Goal: Information Seeking & Learning: Learn about a topic

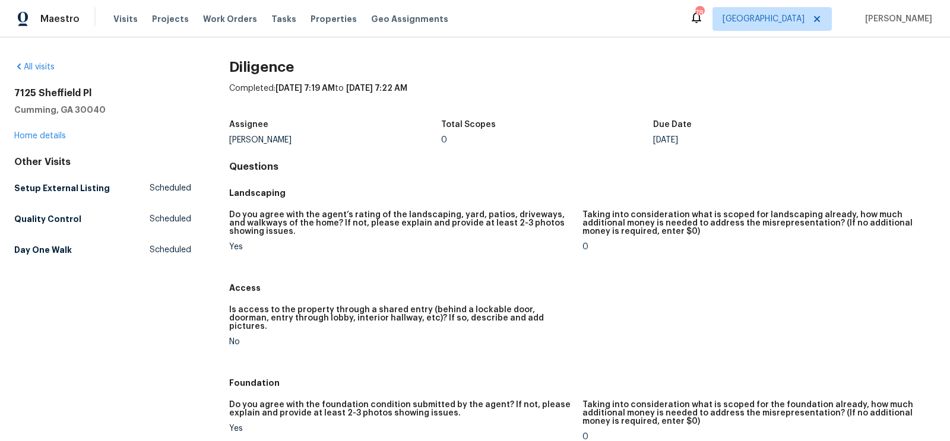
click at [271, 136] on div "Tyler Payne" at bounding box center [335, 140] width 212 height 8
copy div "Tyler Payne"
click at [275, 136] on div "[PERSON_NAME]" at bounding box center [335, 140] width 212 height 8
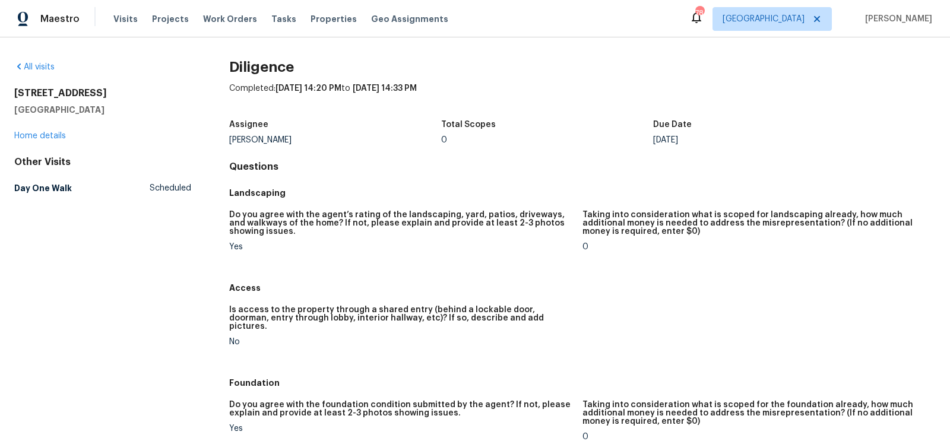
click at [275, 136] on div "[PERSON_NAME]" at bounding box center [335, 140] width 212 height 8
copy div "[PERSON_NAME]"
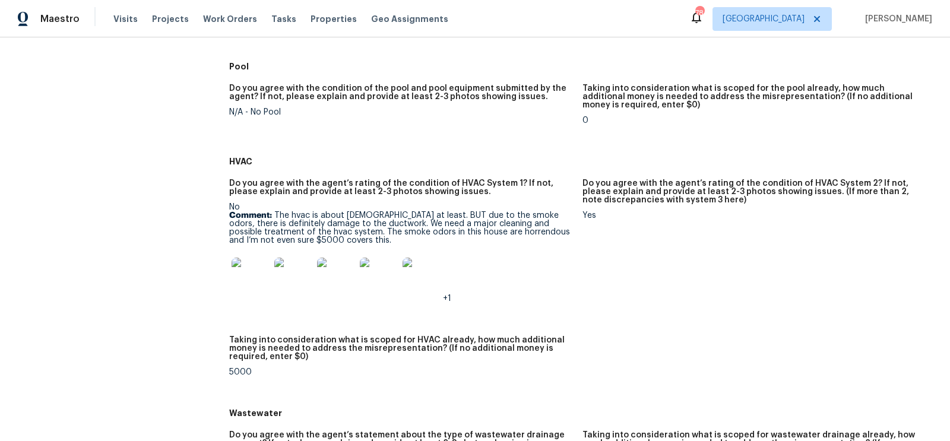
scroll to position [604, 0]
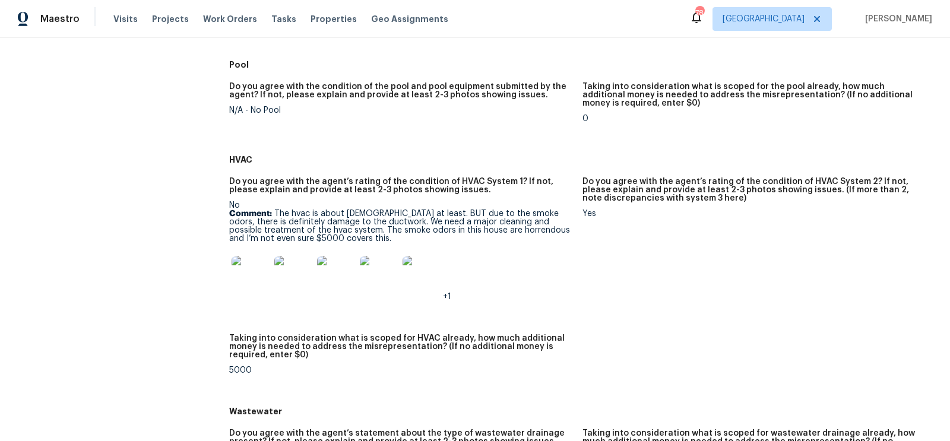
click at [237, 268] on img at bounding box center [251, 275] width 38 height 38
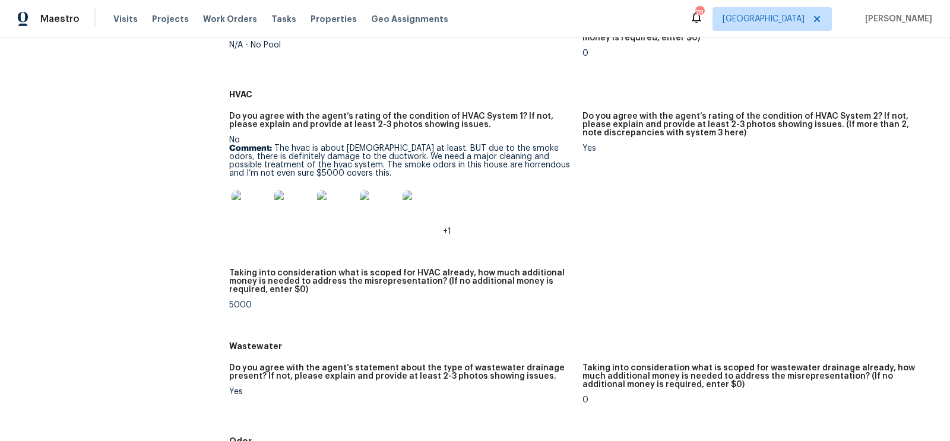
scroll to position [668, 0]
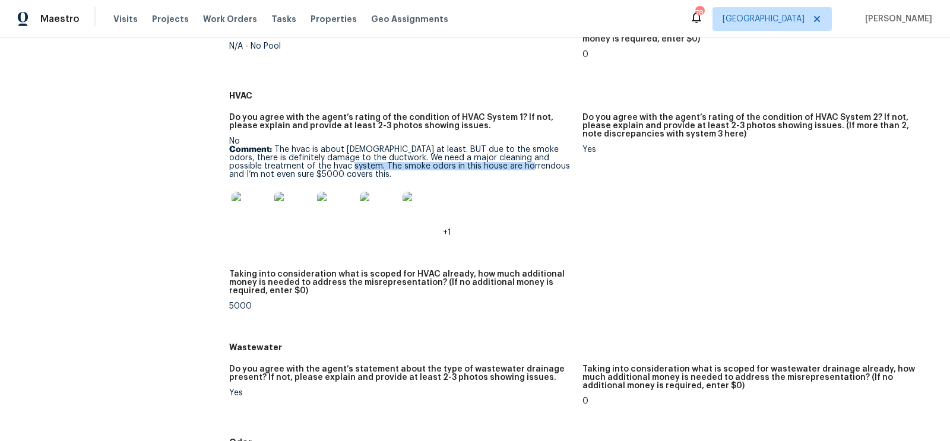
drag, startPoint x: 297, startPoint y: 158, endPoint x: 475, endPoint y: 157, distance: 177.6
click at [475, 157] on p "Comment: The hvac is about 15 yrs old at least. BUT due to the smoke odors, the…" at bounding box center [401, 162] width 344 height 33
copy p "The smoke odors in this house are horrendous"
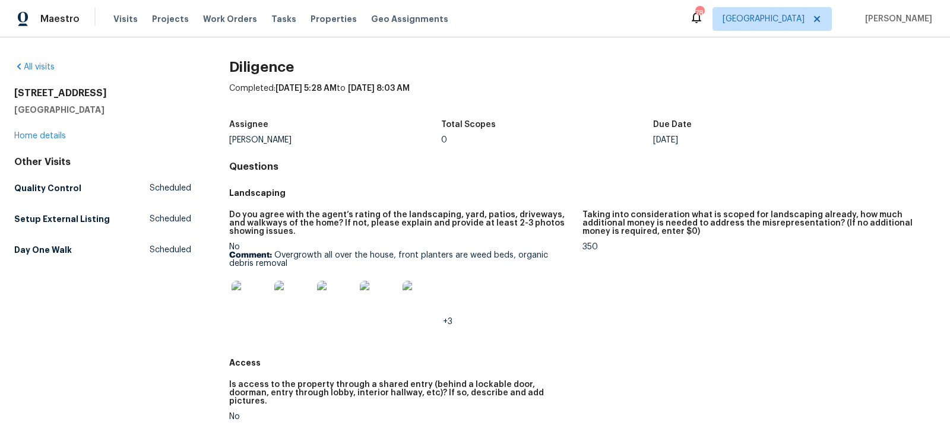
click at [263, 138] on div "[PERSON_NAME]" at bounding box center [335, 140] width 212 height 8
click at [263, 138] on div "Terry Tullar" at bounding box center [335, 140] width 212 height 8
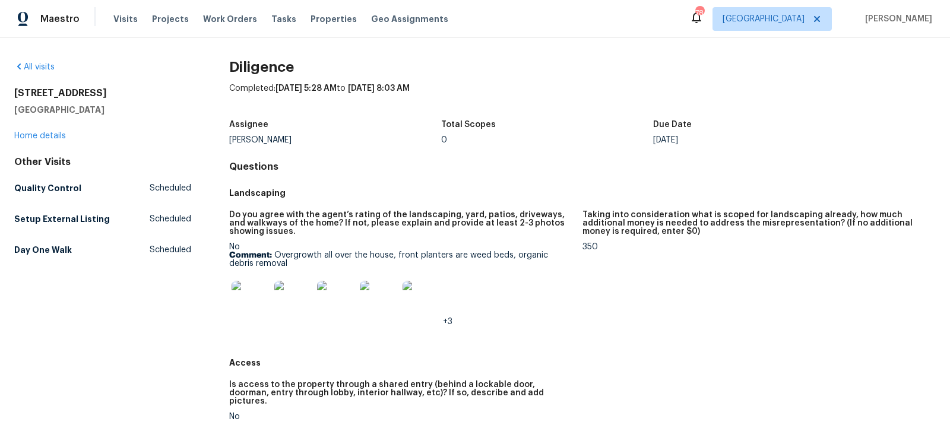
click at [263, 138] on div "Terry Tullar" at bounding box center [335, 140] width 212 height 8
copy div "Terry Tullar"
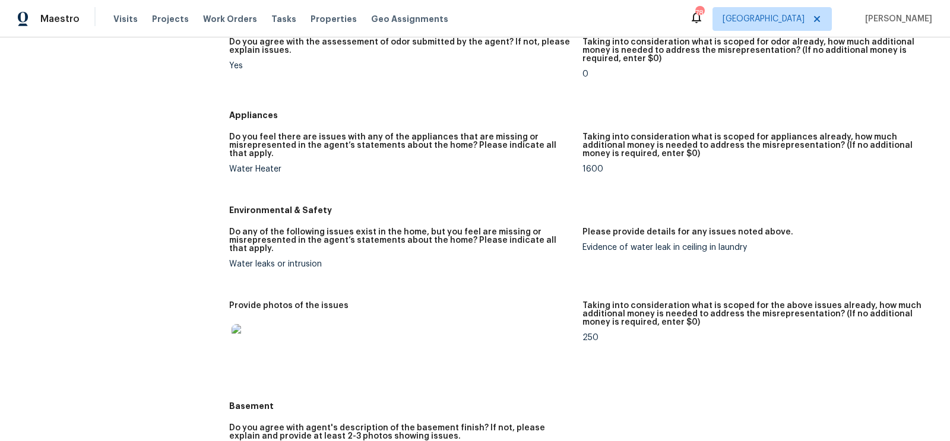
scroll to position [1168, 0]
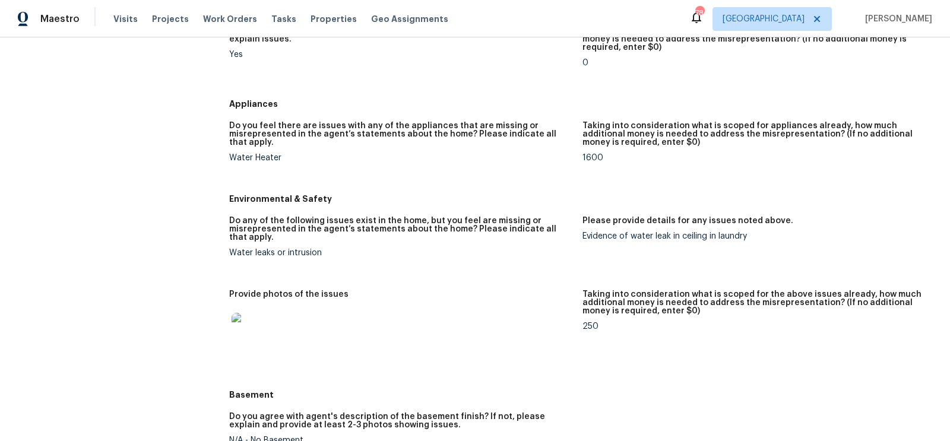
click at [261, 321] on img at bounding box center [251, 332] width 38 height 38
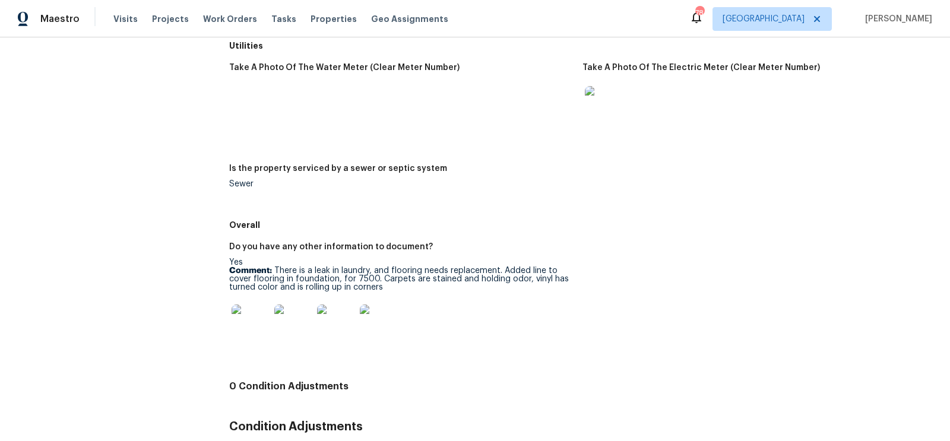
scroll to position [1765, 0]
click at [242, 320] on img at bounding box center [251, 323] width 38 height 38
click at [630, 170] on div "Take A Photo Of The Water Meter (Clear Meter Number) Take A Photo Of The Electr…" at bounding box center [582, 135] width 707 height 158
drag, startPoint x: 274, startPoint y: 261, endPoint x: 543, endPoint y: 258, distance: 268.5
click at [543, 266] on p "Comment: There is a leak in laundry, and flooring needs replacement. Added line…" at bounding box center [401, 278] width 344 height 25
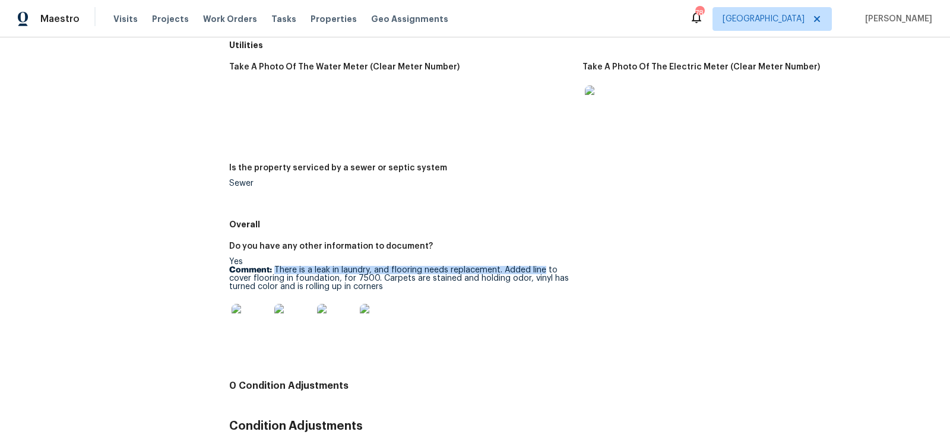
click at [489, 266] on p "Comment: There is a leak in laundry, and flooring needs replacement. Added line…" at bounding box center [401, 278] width 344 height 25
drag, startPoint x: 273, startPoint y: 263, endPoint x: 503, endPoint y: 263, distance: 229.3
click at [503, 266] on p "Comment: There is a leak in laundry, and flooring needs replacement. Added line…" at bounding box center [401, 278] width 344 height 25
copy p "There is a leak in laundry, and flooring needs replacement."
click at [495, 272] on p "Comment: There is a leak in laundry, and flooring needs replacement. Added line…" at bounding box center [401, 278] width 344 height 25
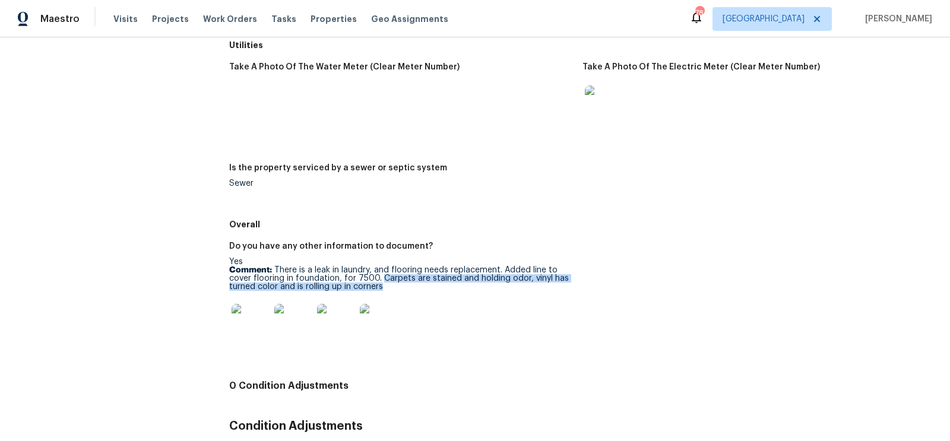
drag, startPoint x: 380, startPoint y: 267, endPoint x: 396, endPoint y: 278, distance: 19.3
click at [396, 278] on p "Comment: There is a leak in laundry, and flooring needs replacement. Added line…" at bounding box center [401, 278] width 344 height 25
copy p "Carpets are stained and holding odor, vinyl has turned color and is rolling up …"
click at [230, 306] on div at bounding box center [250, 323] width 43 height 52
click at [242, 310] on img at bounding box center [251, 323] width 38 height 38
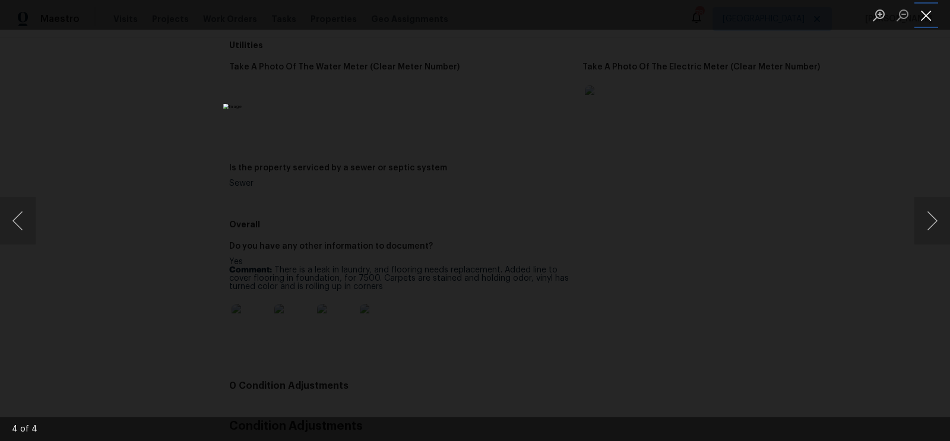
click at [927, 11] on button "Close lightbox" at bounding box center [927, 15] width 24 height 21
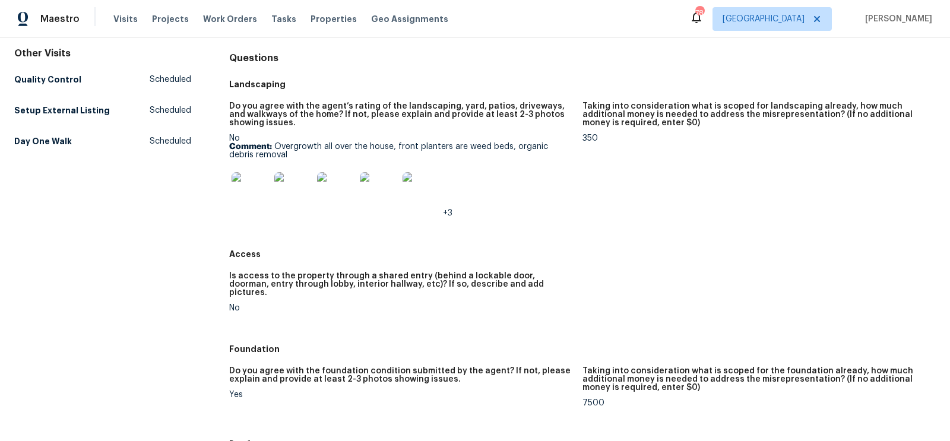
scroll to position [0, 0]
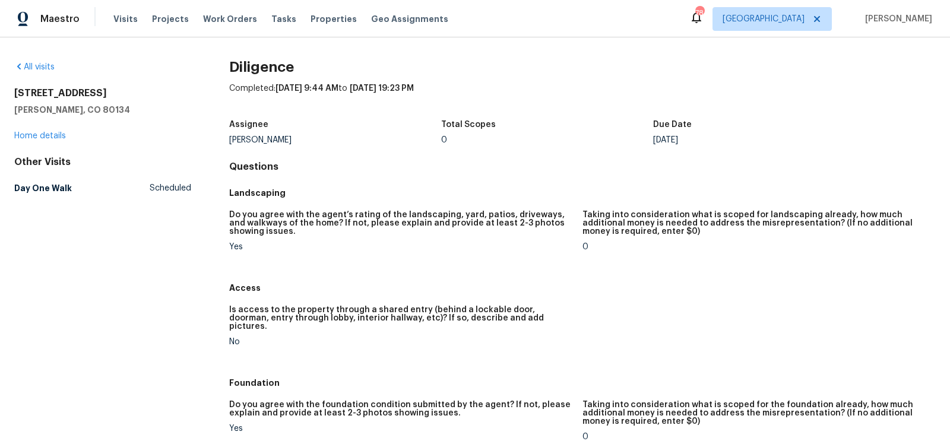
click at [238, 134] on div "Assignee" at bounding box center [335, 128] width 212 height 15
click at [252, 140] on div "[PERSON_NAME]" at bounding box center [335, 140] width 212 height 8
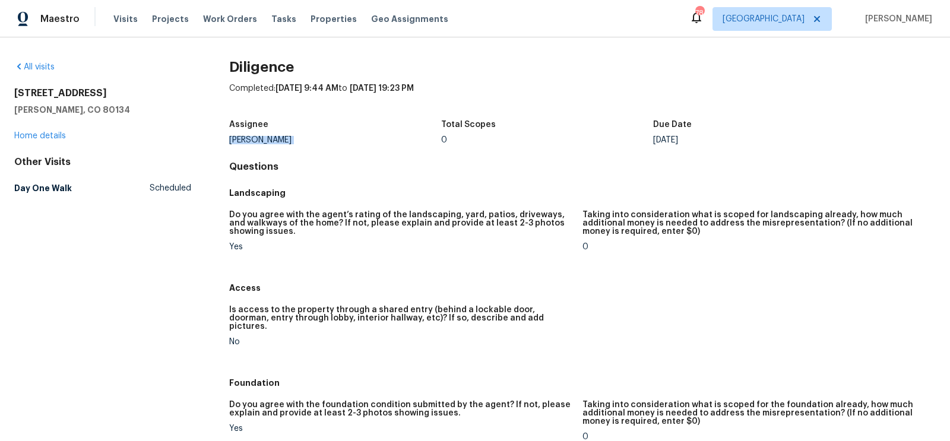
copy div "[PERSON_NAME]"
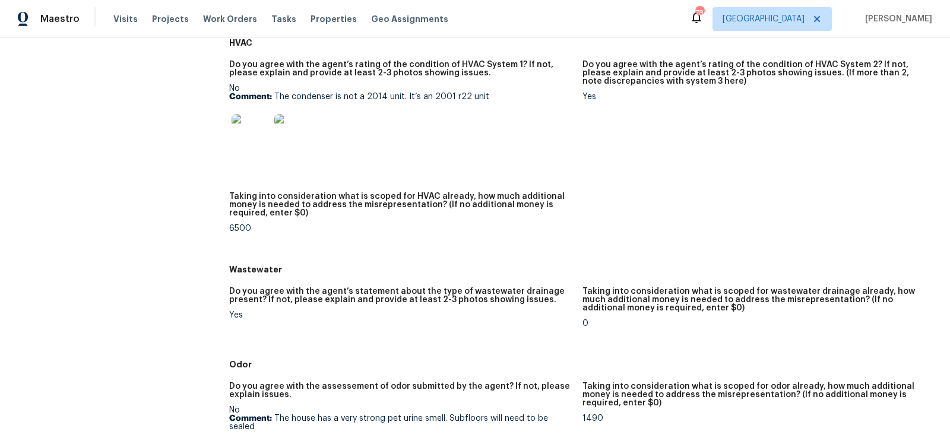
scroll to position [774, 0]
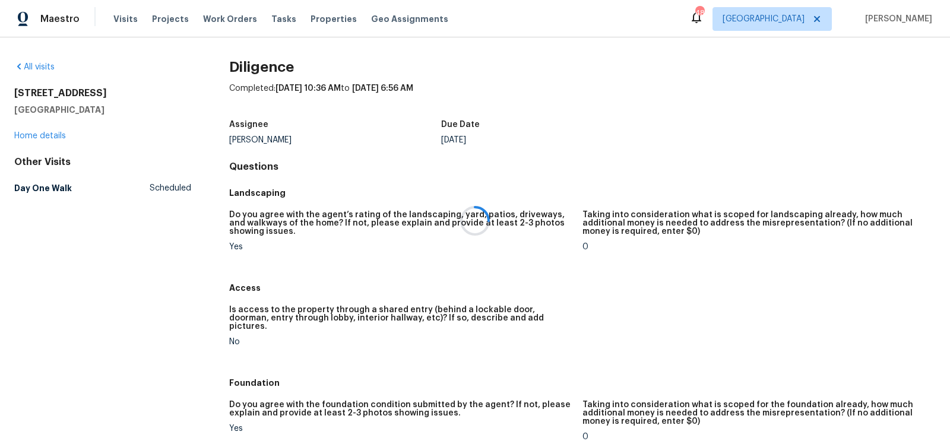
click at [285, 140] on div at bounding box center [475, 220] width 950 height 441
click at [285, 140] on div "Spencer Kleintop" at bounding box center [335, 140] width 212 height 8
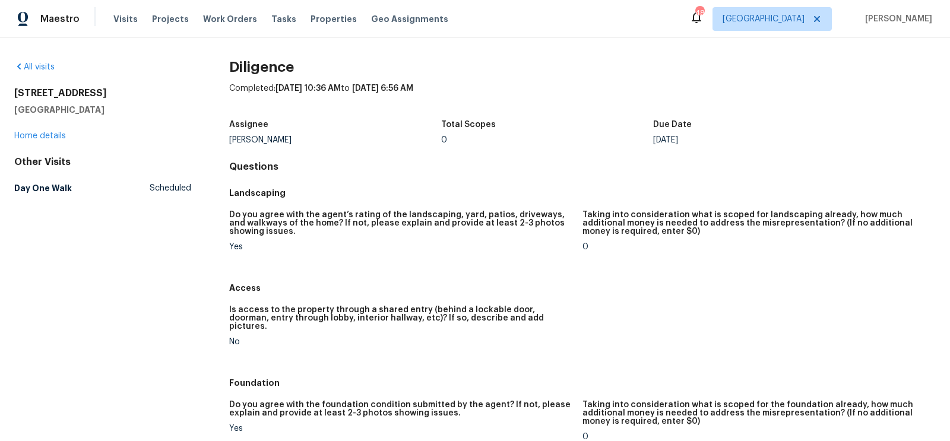
click at [285, 140] on div "Spencer Kleintop" at bounding box center [335, 140] width 212 height 8
copy div "Spencer Kleintop"
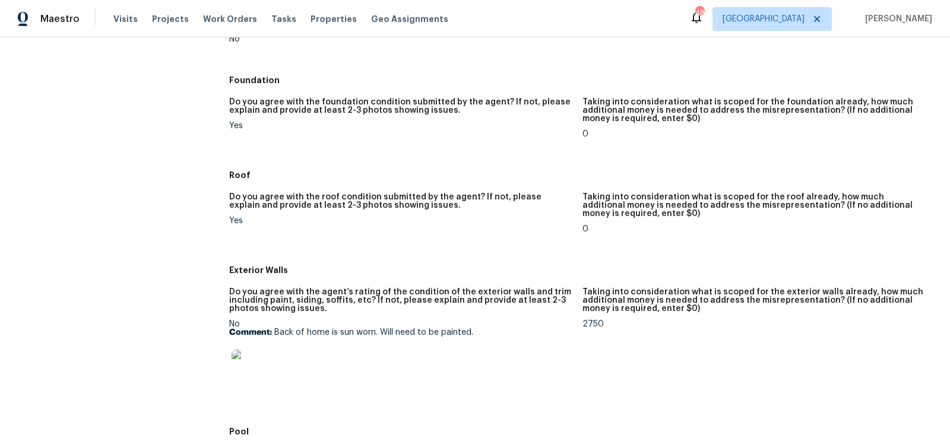
scroll to position [323, 0]
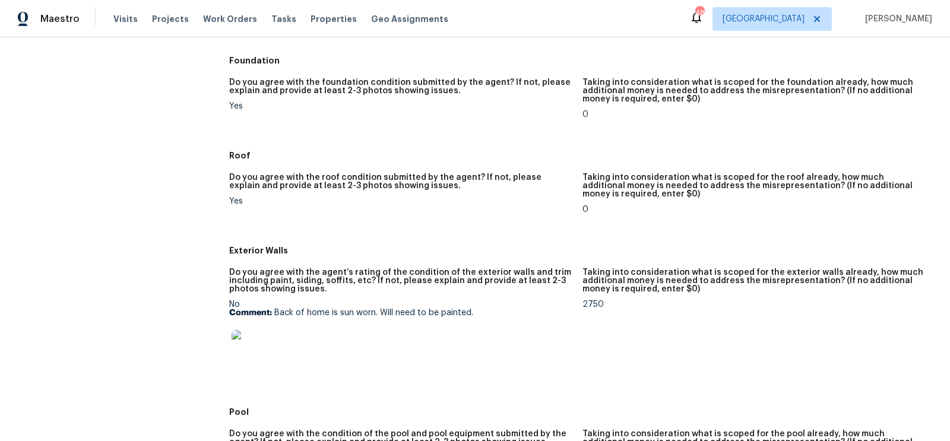
click at [266, 342] on img at bounding box center [251, 349] width 38 height 38
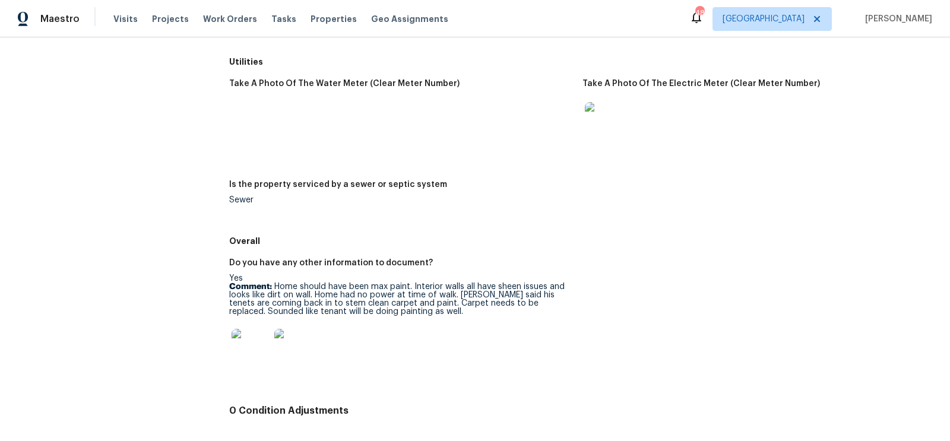
scroll to position [1654, 0]
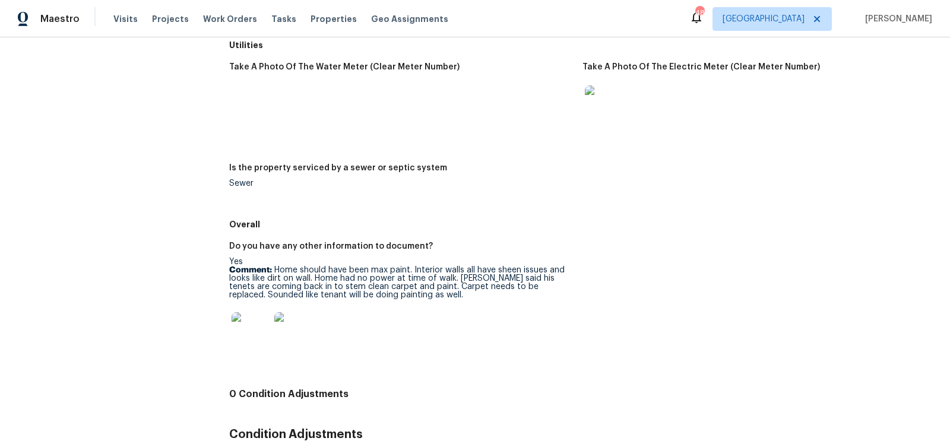
click at [250, 329] on img at bounding box center [251, 331] width 38 height 38
drag, startPoint x: 274, startPoint y: 260, endPoint x: 310, endPoint y: 270, distance: 37.0
click at [310, 270] on p "Comment: Home should have been max paint. Interior walls all have sheen issues …" at bounding box center [401, 282] width 344 height 33
copy p "Home should have been max paint. Interior walls all have sheen issues and looks…"
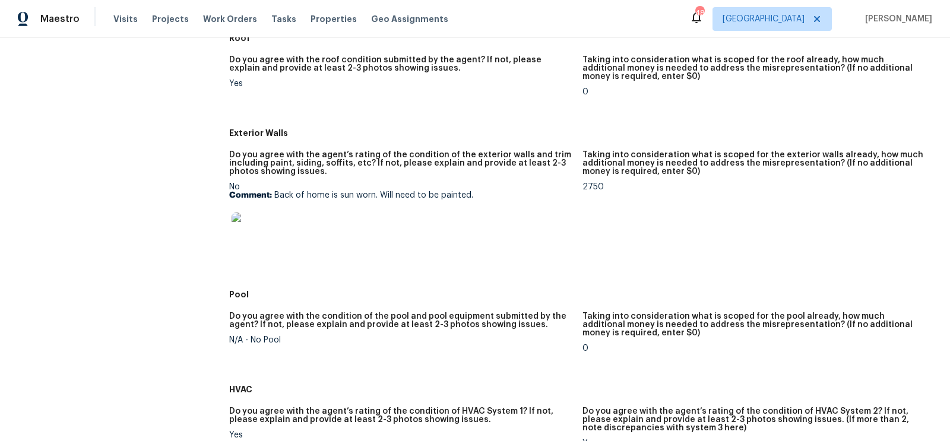
scroll to position [405, 0]
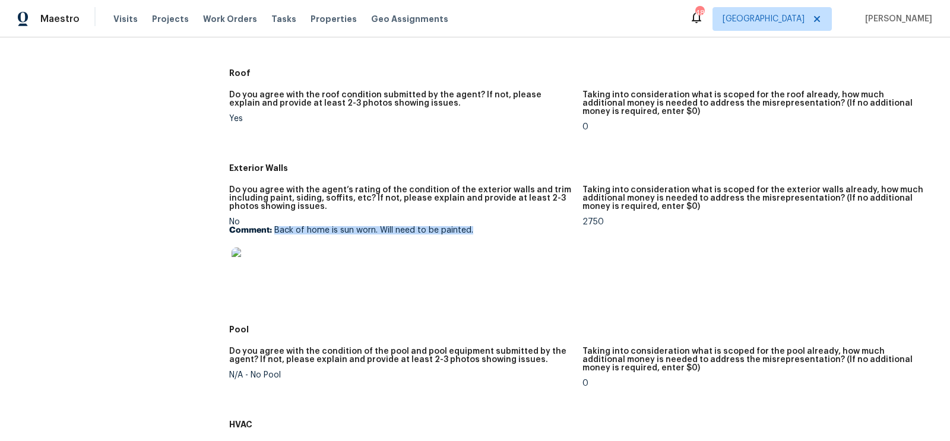
drag, startPoint x: 274, startPoint y: 220, endPoint x: 476, endPoint y: 220, distance: 201.4
click at [476, 226] on p "Comment: Back of home is sun worn. Will need to be painted." at bounding box center [401, 230] width 344 height 8
copy p "Back of home is sun worn. Will need to be painted."
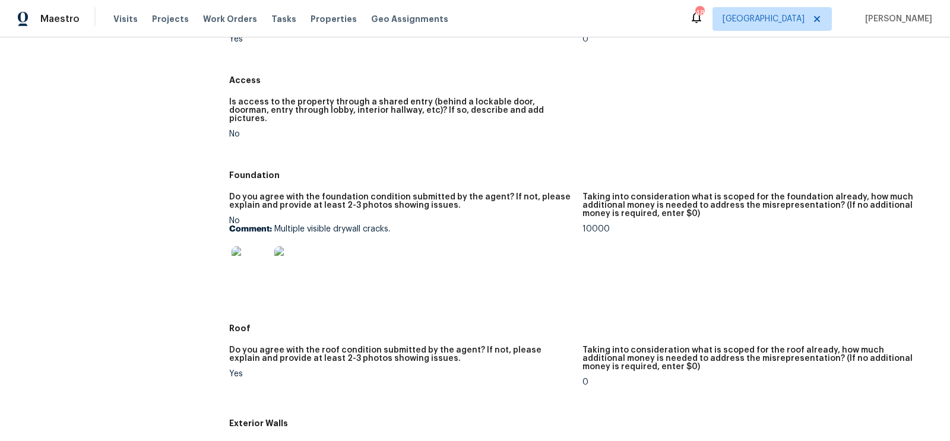
scroll to position [209, 0]
click at [250, 263] on img at bounding box center [251, 265] width 38 height 38
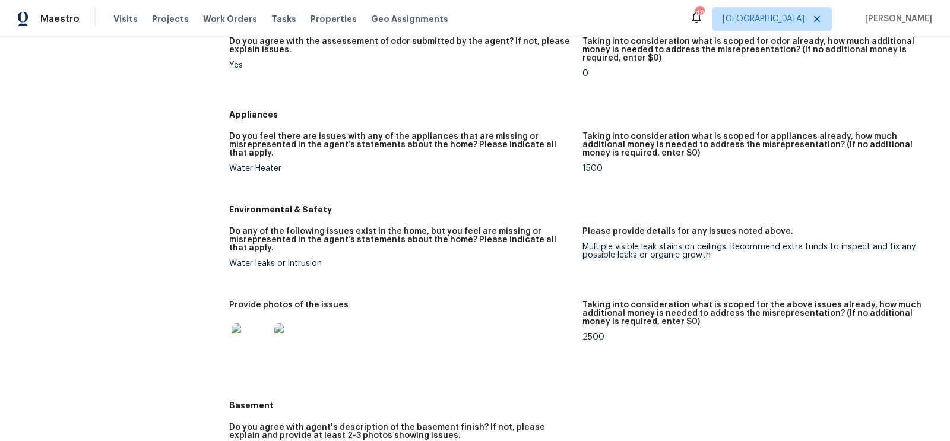
scroll to position [1076, 0]
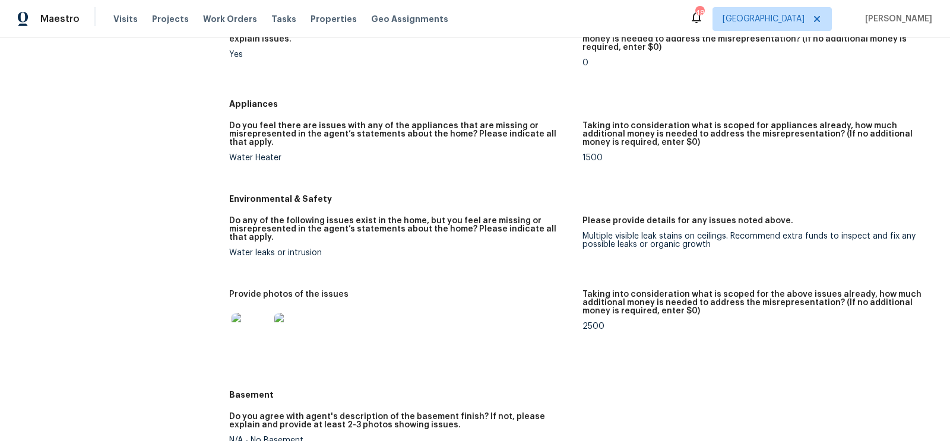
click at [250, 330] on img at bounding box center [251, 332] width 38 height 38
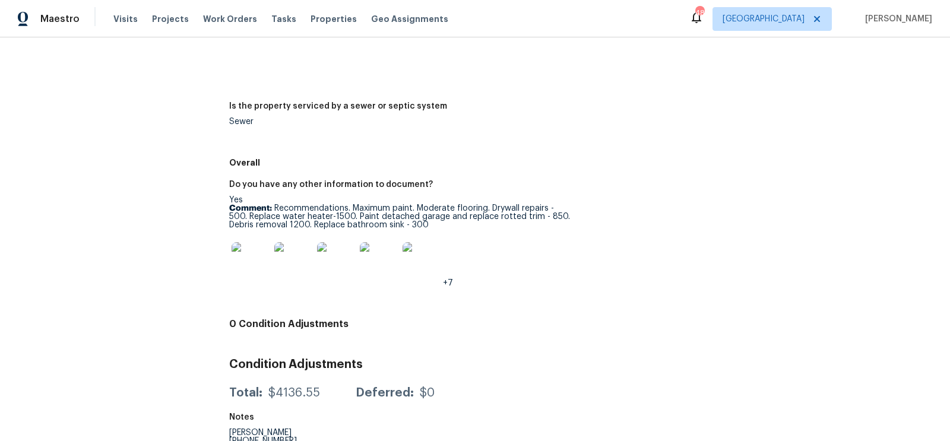
scroll to position [1813, 0]
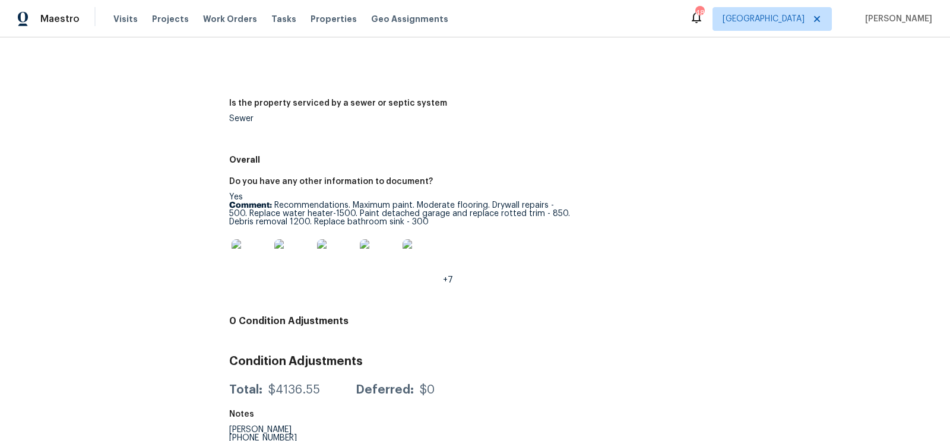
click at [253, 253] on img at bounding box center [251, 258] width 38 height 38
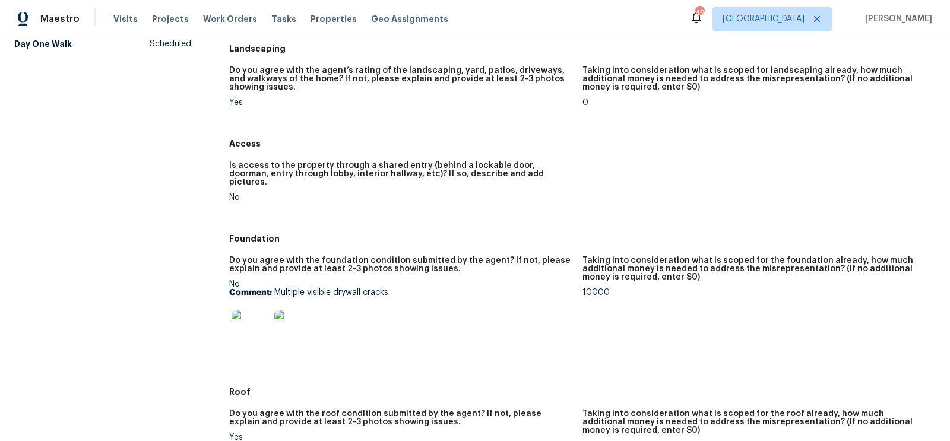
scroll to position [176, 0]
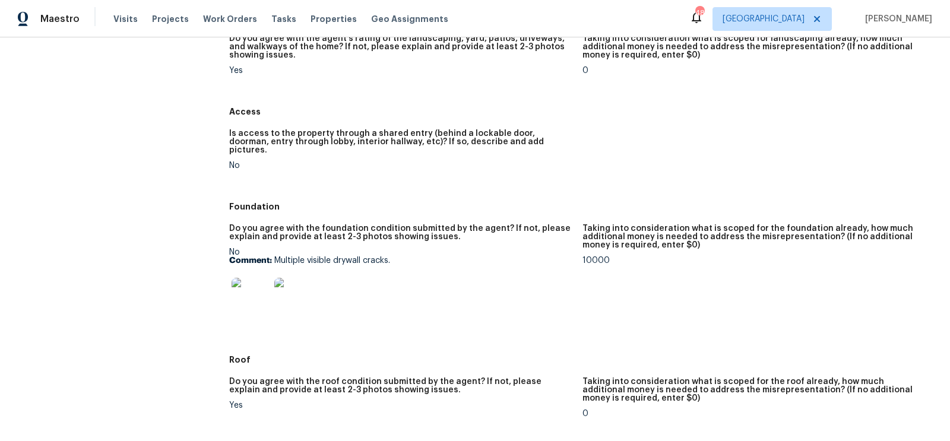
click at [252, 285] on img at bounding box center [251, 297] width 38 height 38
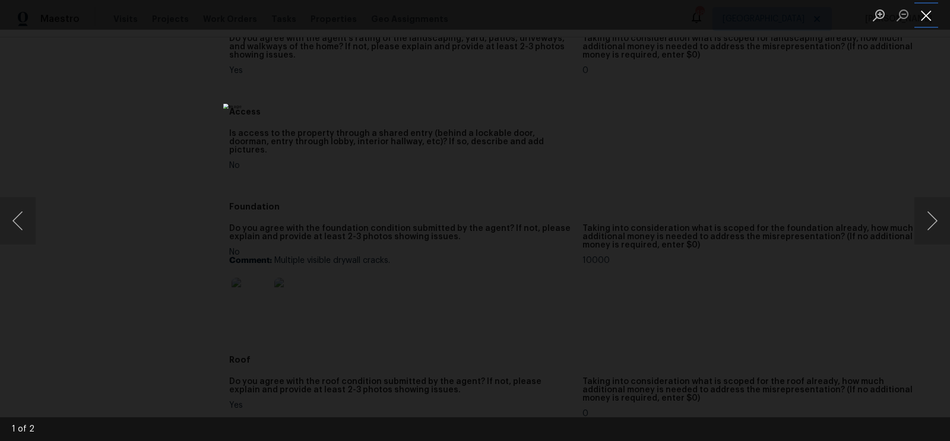
click at [933, 16] on button "Close lightbox" at bounding box center [927, 15] width 24 height 21
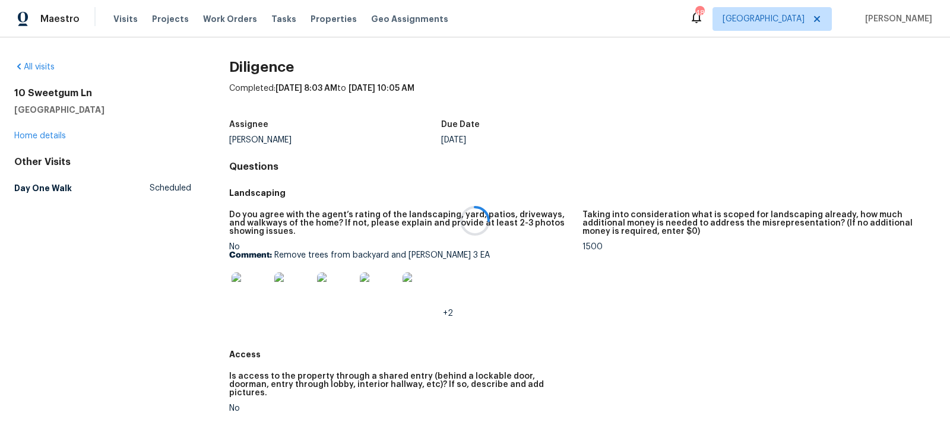
click at [273, 138] on div at bounding box center [475, 220] width 950 height 441
click at [273, 138] on div "[PERSON_NAME]" at bounding box center [335, 140] width 212 height 8
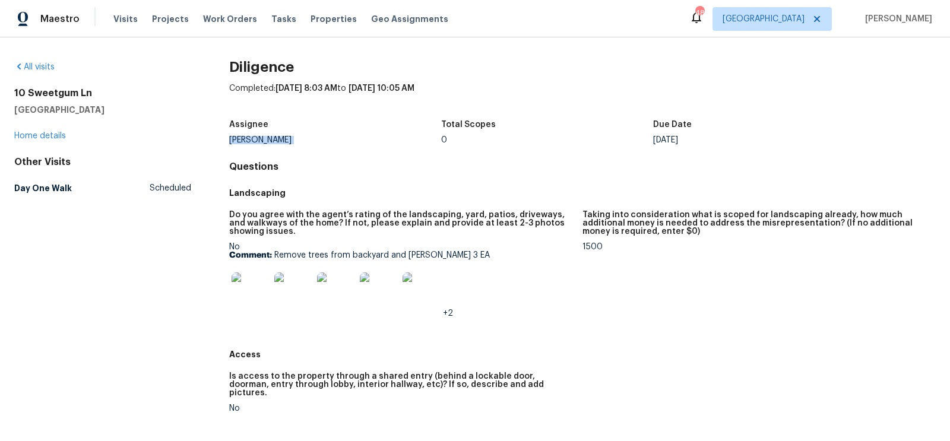
click at [273, 138] on div "[PERSON_NAME]" at bounding box center [335, 140] width 212 height 8
copy div "[PERSON_NAME]"
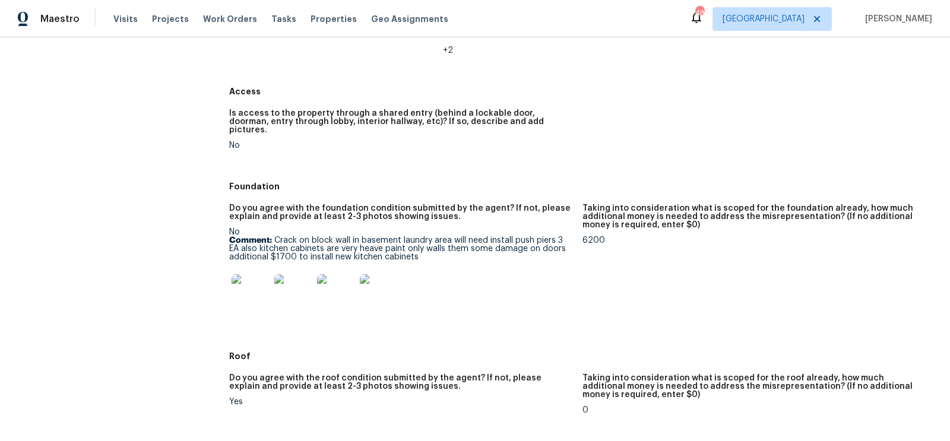
scroll to position [270, 0]
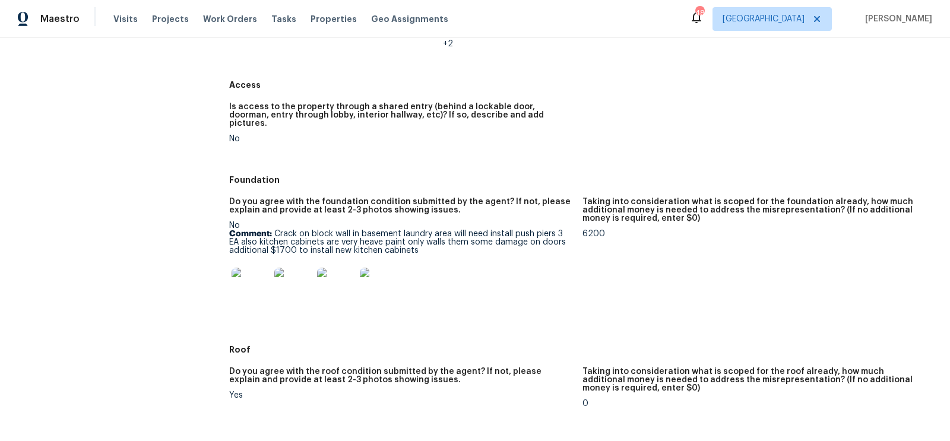
click at [257, 274] on img at bounding box center [251, 287] width 38 height 38
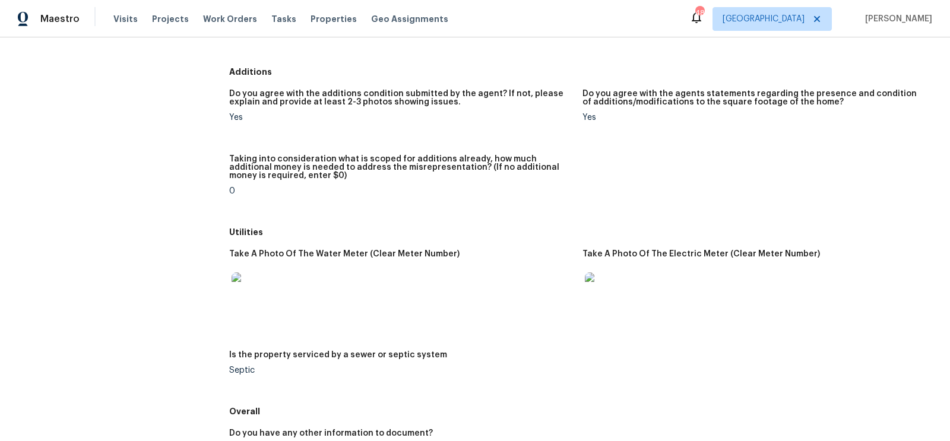
scroll to position [1796, 0]
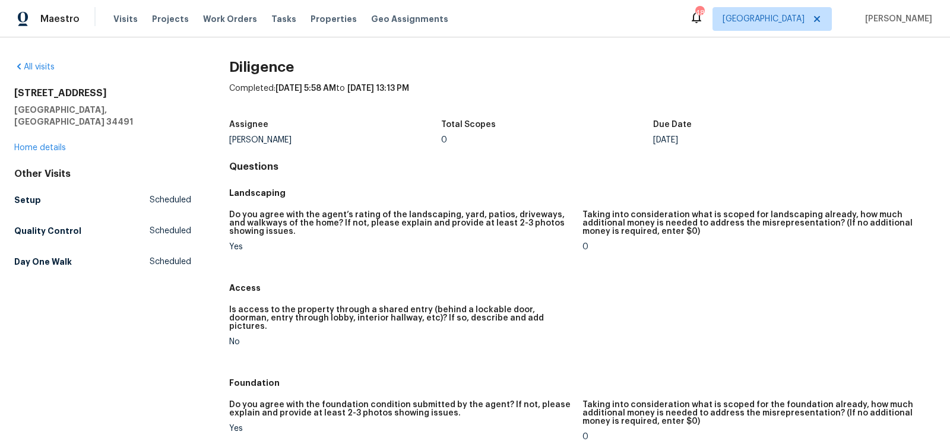
click at [257, 136] on div "[PERSON_NAME]" at bounding box center [335, 140] width 212 height 8
click at [257, 136] on div "Caleb Hurst" at bounding box center [335, 140] width 212 height 8
copy div "Caleb Hurst"
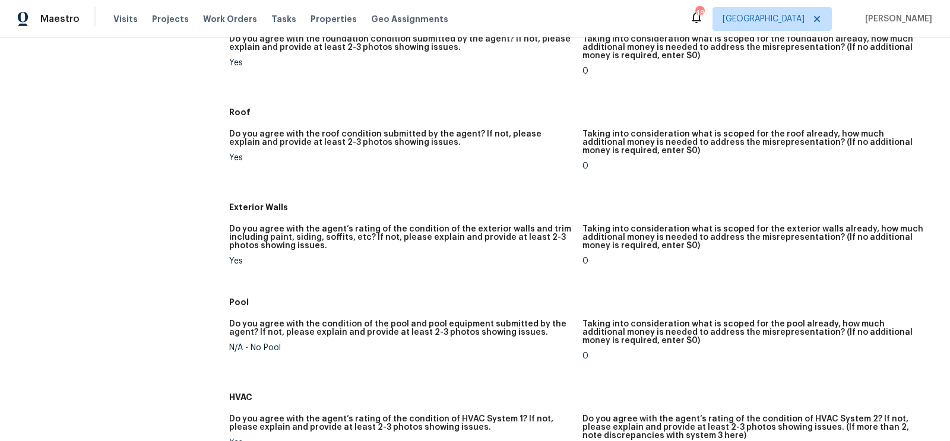
scroll to position [428, 0]
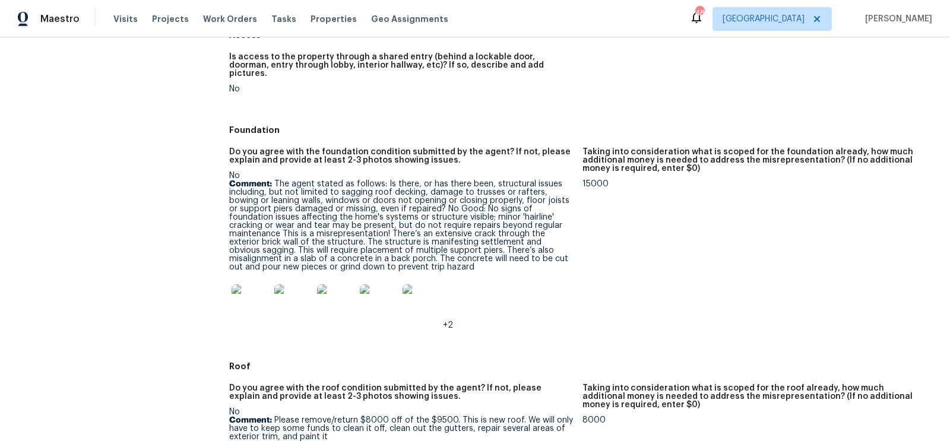
scroll to position [254, 0]
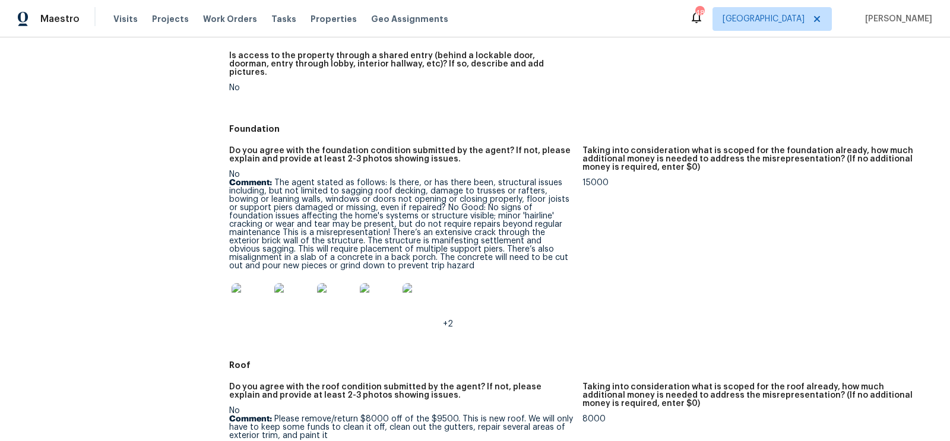
click at [264, 306] on img at bounding box center [251, 302] width 38 height 38
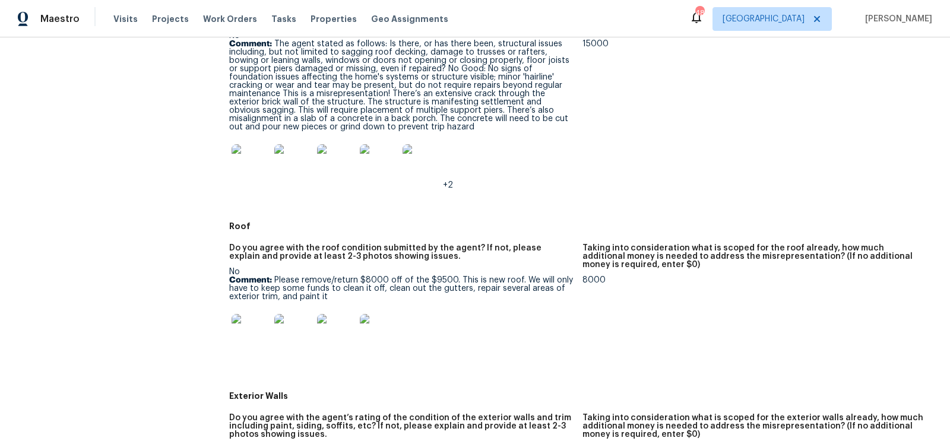
scroll to position [352, 0]
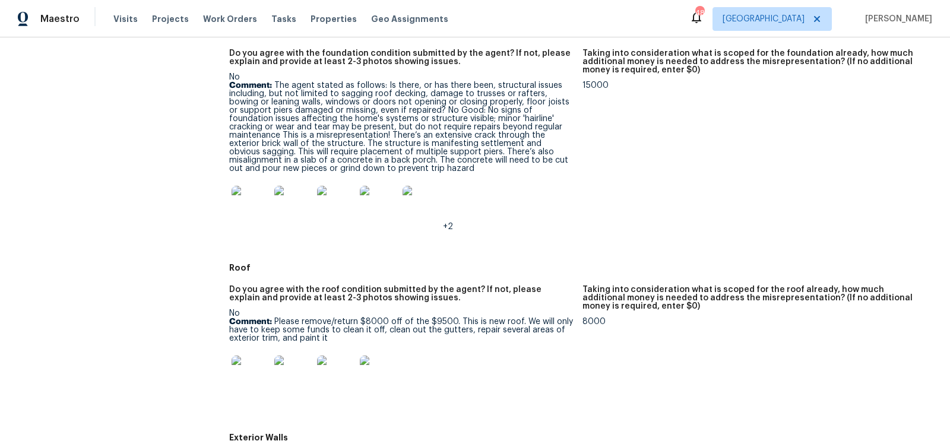
click at [260, 195] on img at bounding box center [251, 205] width 38 height 38
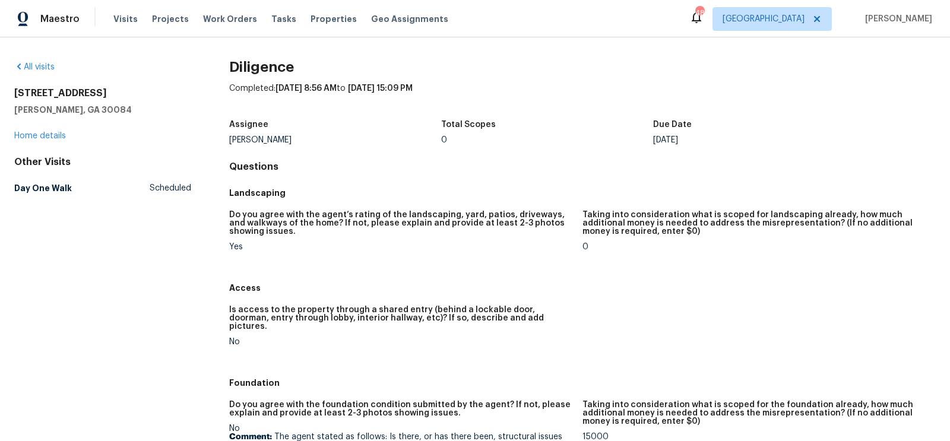
click at [279, 134] on div "Assignee" at bounding box center [335, 128] width 212 height 15
copy h5 "Assignee"
click at [271, 139] on div "[PERSON_NAME]" at bounding box center [335, 140] width 212 height 8
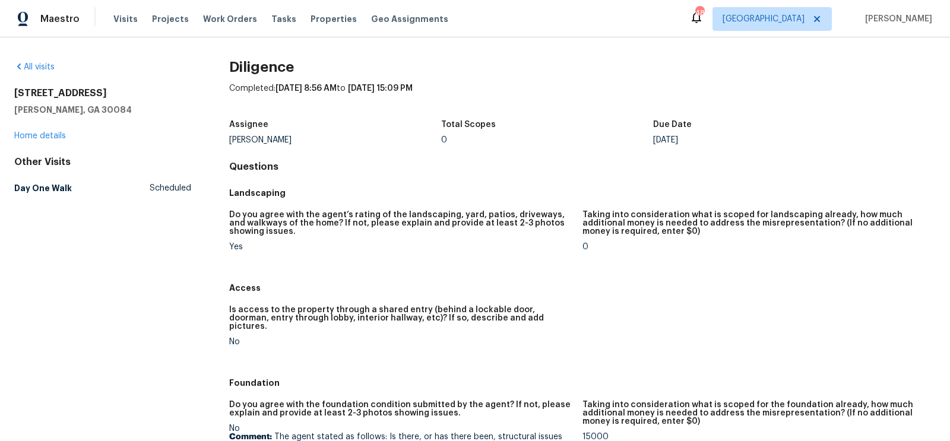
click at [271, 139] on div "[PERSON_NAME]" at bounding box center [335, 140] width 212 height 8
copy div "[PERSON_NAME]"
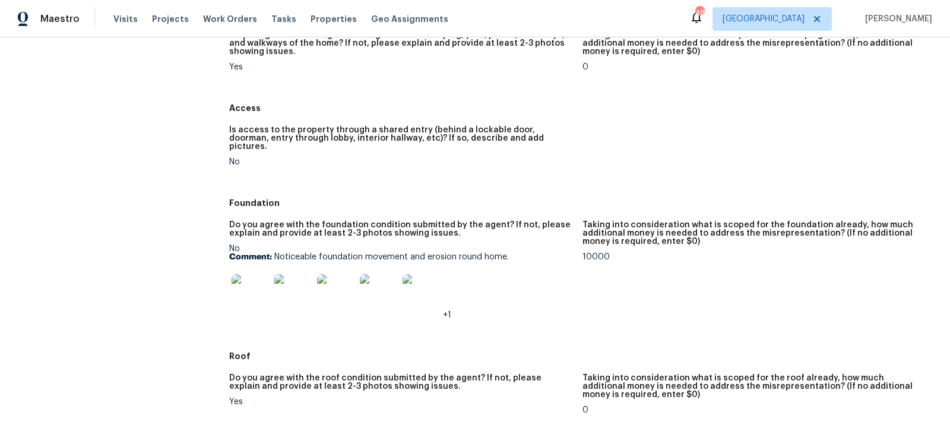
scroll to position [185, 0]
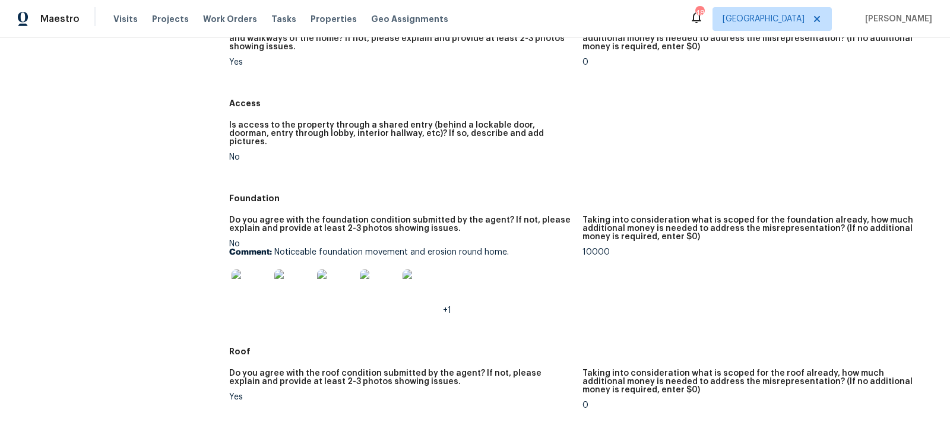
click at [242, 291] on img at bounding box center [251, 289] width 38 height 38
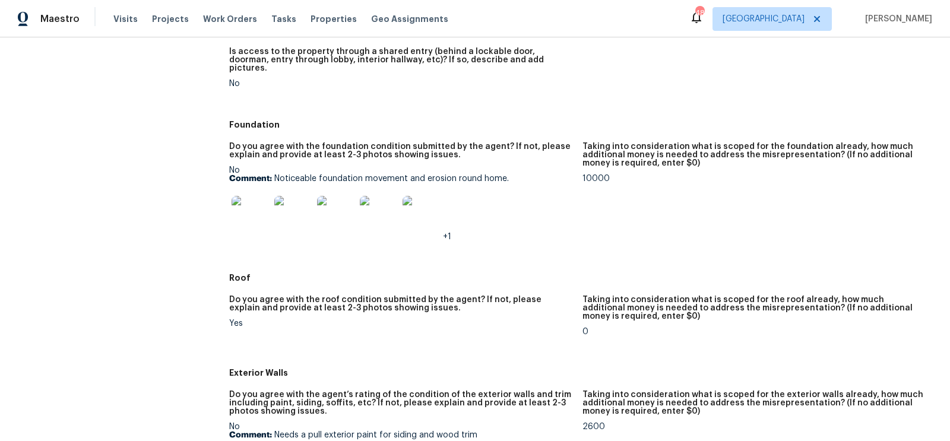
scroll to position [260, 0]
click at [263, 206] on img at bounding box center [251, 214] width 38 height 38
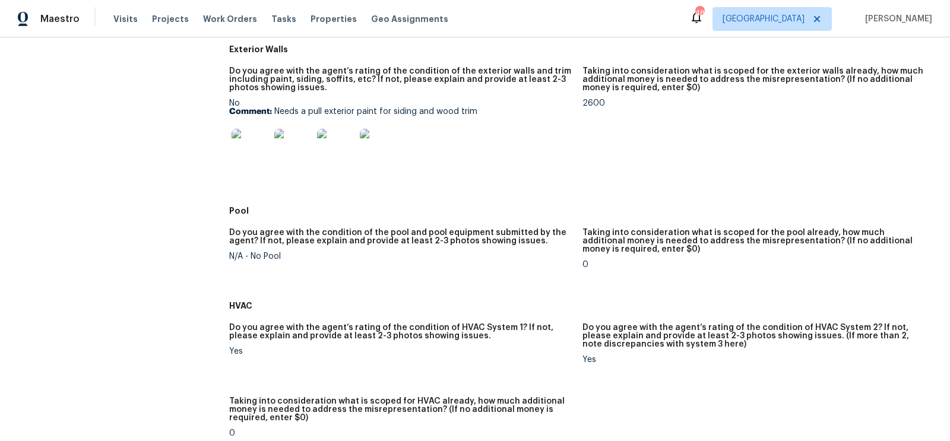
scroll to position [583, 0]
click at [235, 128] on img at bounding box center [251, 147] width 38 height 38
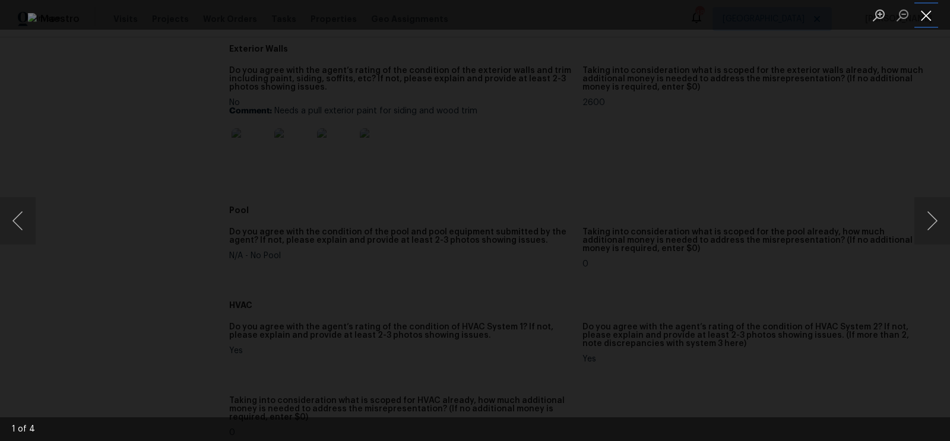
click at [927, 10] on button "Close lightbox" at bounding box center [927, 15] width 24 height 21
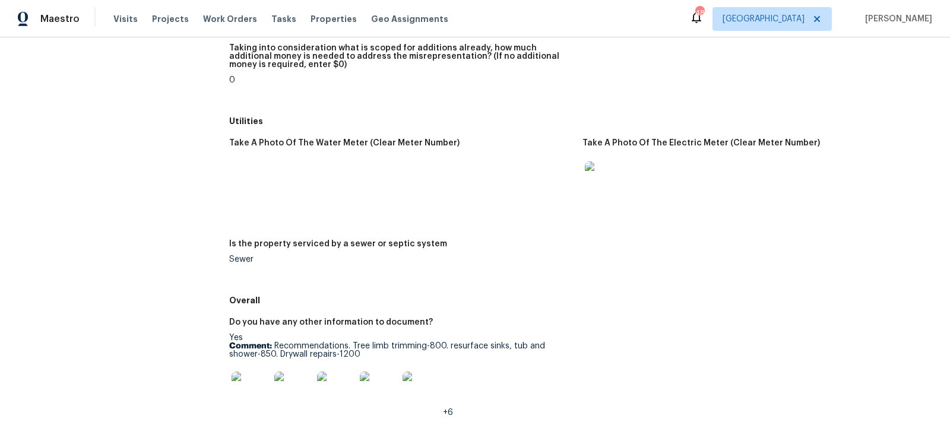
scroll to position [1780, 0]
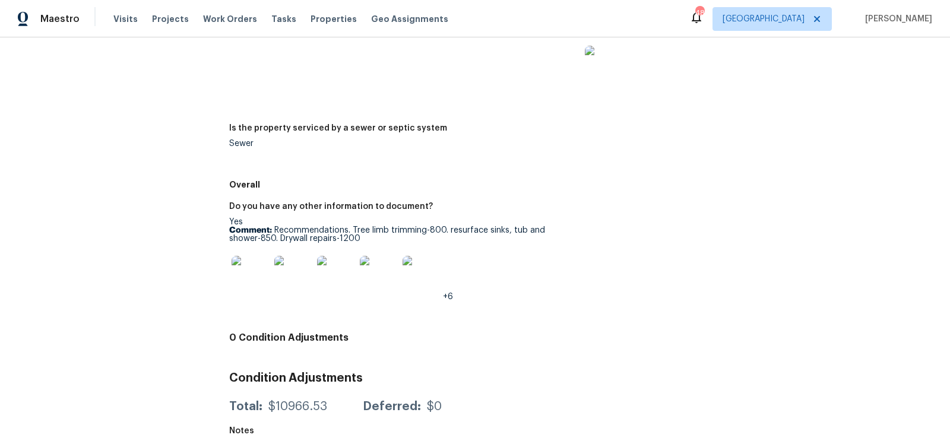
click at [257, 264] on img at bounding box center [251, 275] width 38 height 38
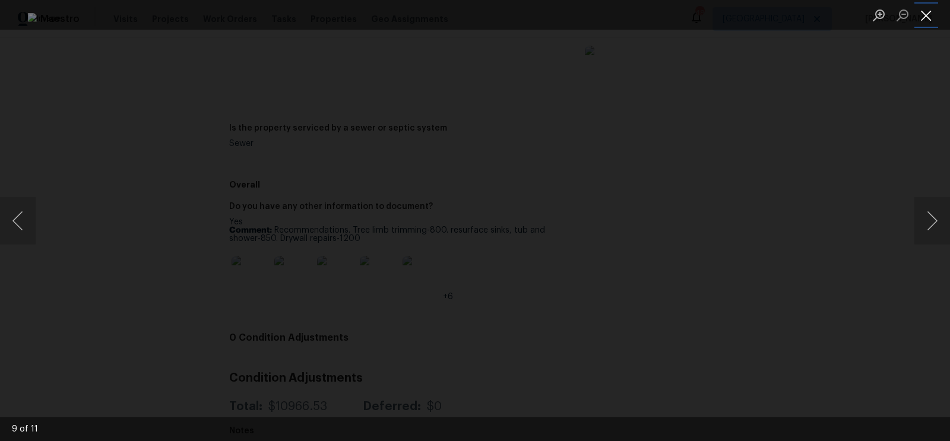
click at [928, 22] on button "Close lightbox" at bounding box center [927, 15] width 24 height 21
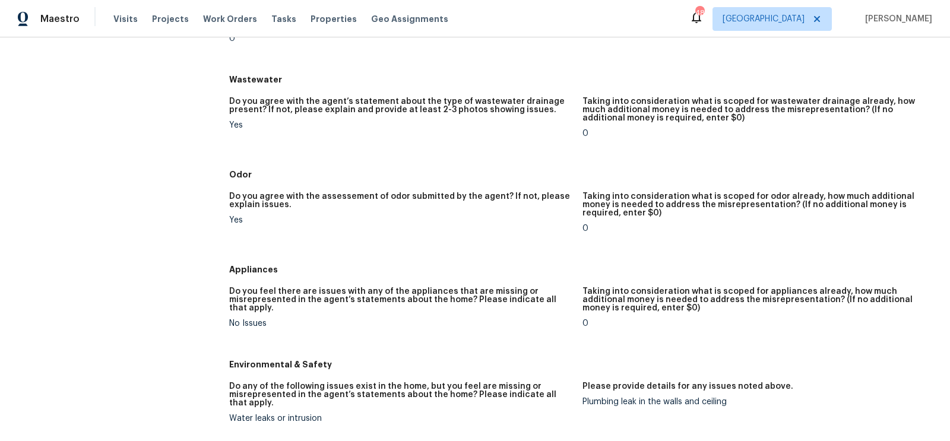
scroll to position [0, 0]
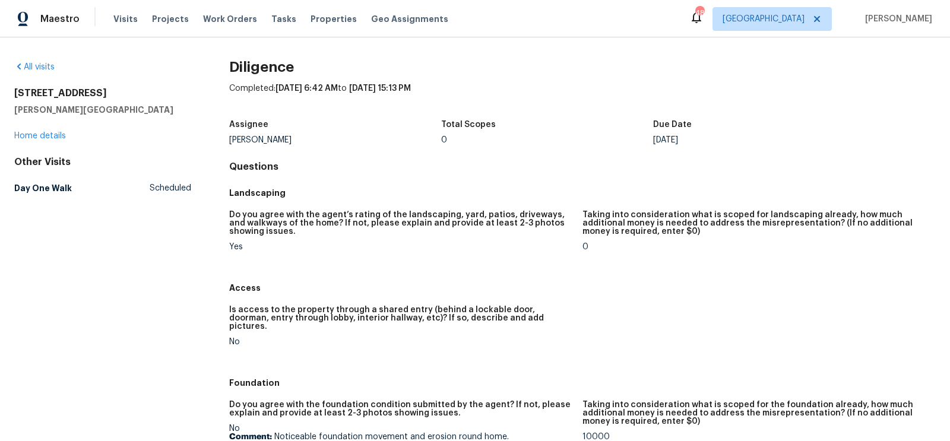
click at [268, 137] on div "[PERSON_NAME]" at bounding box center [335, 140] width 212 height 8
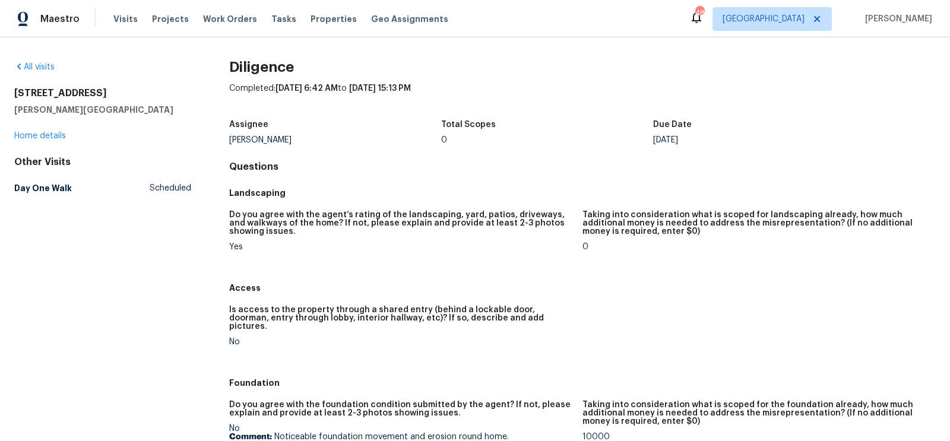
click at [268, 137] on div "[PERSON_NAME]" at bounding box center [335, 140] width 212 height 8
copy div "[PERSON_NAME]"
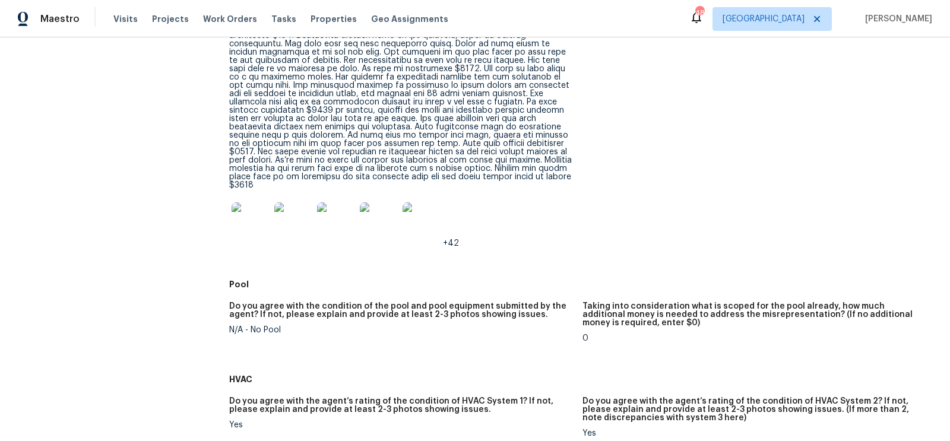
scroll to position [1084, 0]
